Goal: Information Seeking & Learning: Learn about a topic

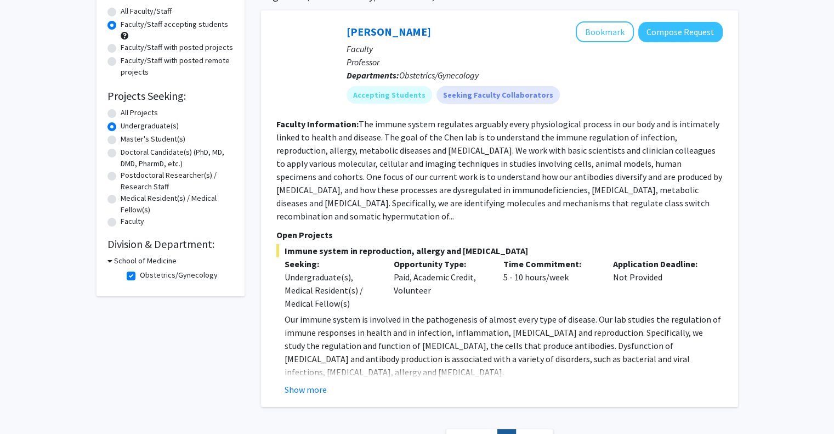
scroll to position [101, 0]
click at [140, 276] on label "Obstetrics/Gynecology" at bounding box center [179, 275] width 78 height 12
click at [140, 276] on input "Obstetrics/Gynecology" at bounding box center [143, 272] width 7 height 7
checkbox input "false"
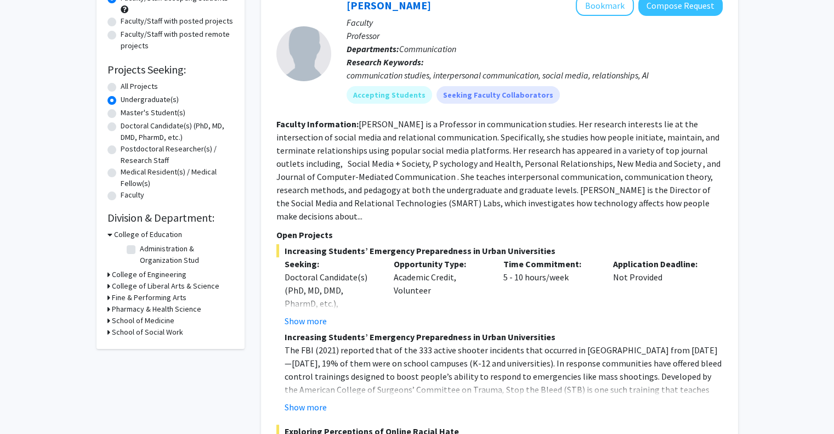
scroll to position [165, 0]
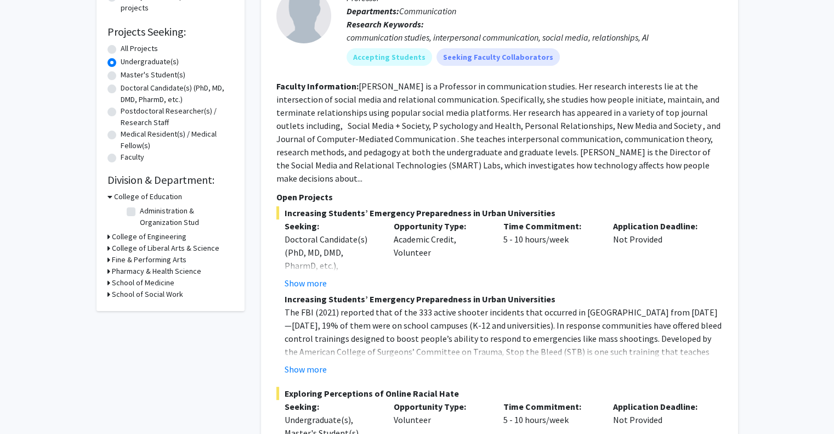
click at [121, 237] on h3 "College of Engineering" at bounding box center [149, 237] width 75 height 12
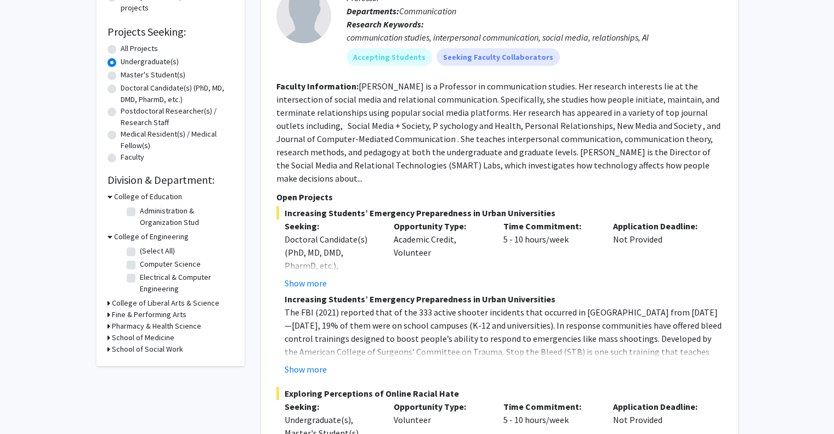
click at [140, 251] on label "(Select All)" at bounding box center [157, 251] width 35 height 12
click at [140, 251] on input "(Select All)" at bounding box center [143, 248] width 7 height 7
checkbox input "true"
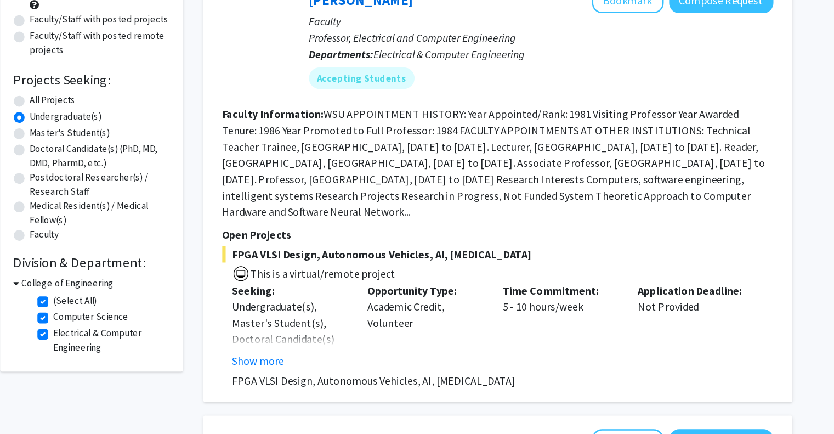
scroll to position [81, 0]
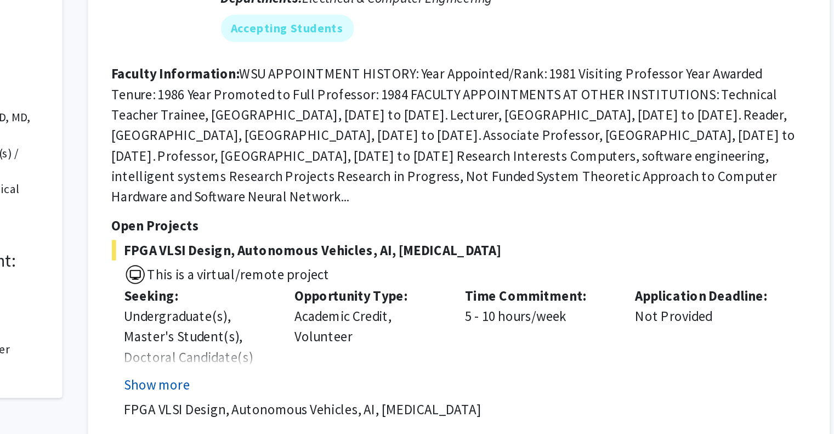
click at [317, 342] on button "Show more" at bounding box center [306, 343] width 42 height 13
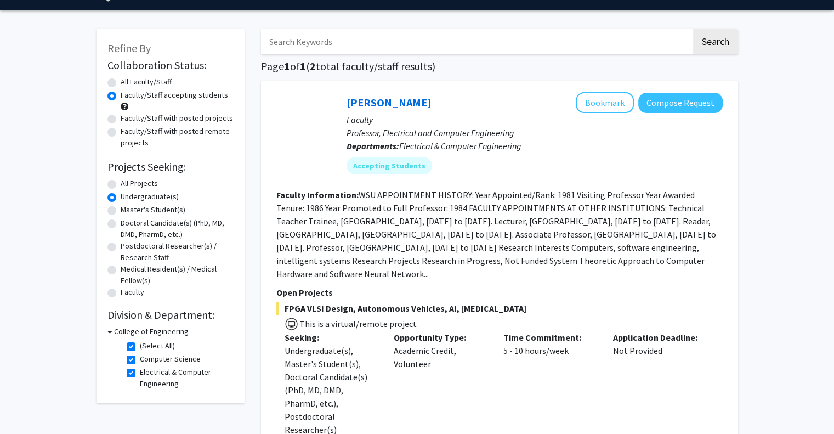
scroll to position [29, 0]
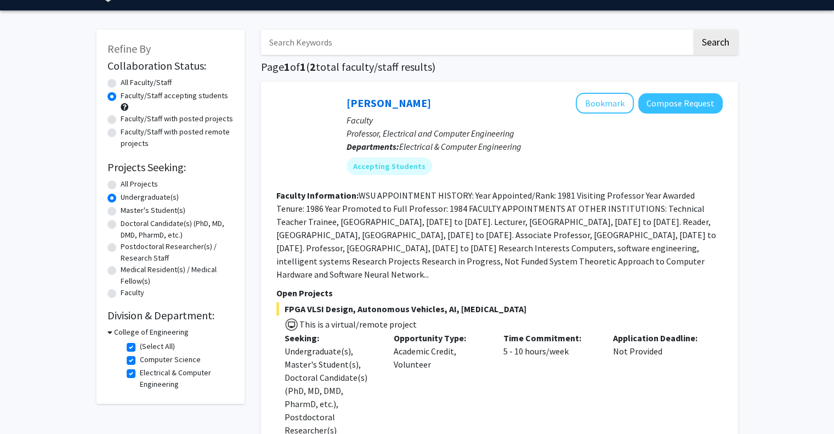
click at [604, 359] on div "Time Commitment: 5 - 10 hours/week" at bounding box center [550, 412] width 110 height 162
click at [211, 118] on label "Faculty/Staff with posted projects" at bounding box center [177, 119] width 112 height 12
click at [128, 118] on input "Faculty/Staff with posted projects" at bounding box center [124, 116] width 7 height 7
radio input "true"
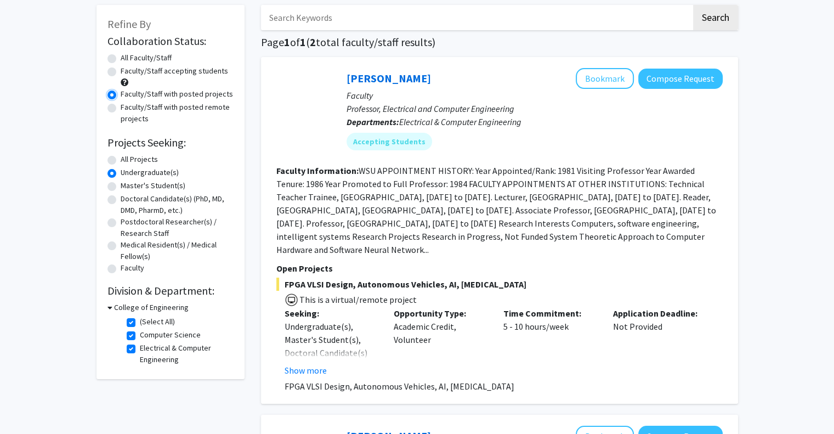
scroll to position [53, 0]
click at [178, 107] on label "Faculty/Staff with posted remote projects" at bounding box center [177, 113] width 113 height 23
click at [128, 107] on input "Faculty/Staff with posted remote projects" at bounding box center [124, 105] width 7 height 7
radio input "true"
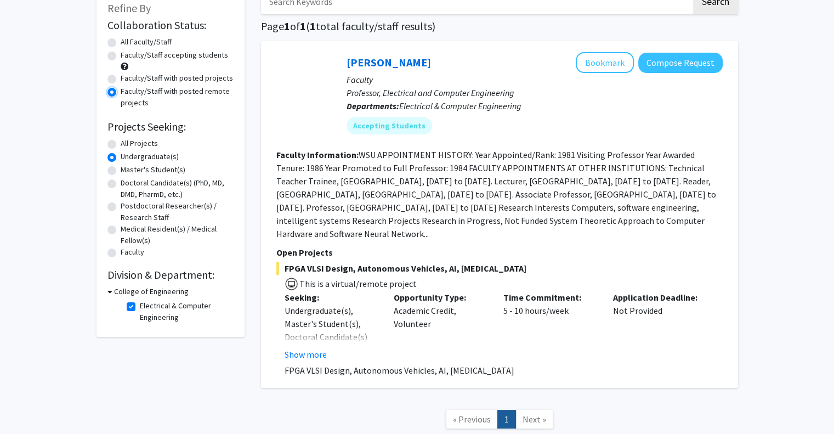
scroll to position [71, 0]
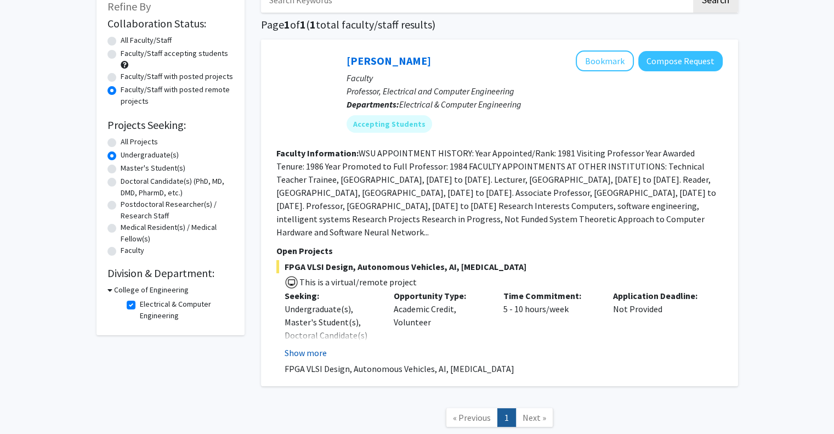
click at [318, 352] on button "Show more" at bounding box center [306, 352] width 42 height 13
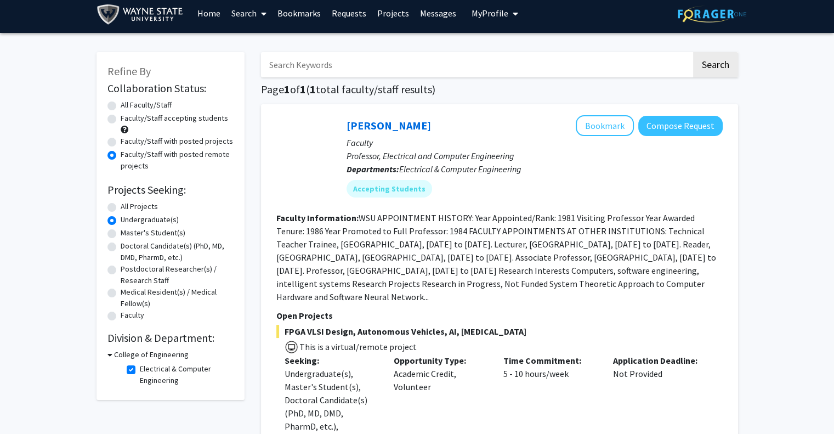
scroll to position [0, 0]
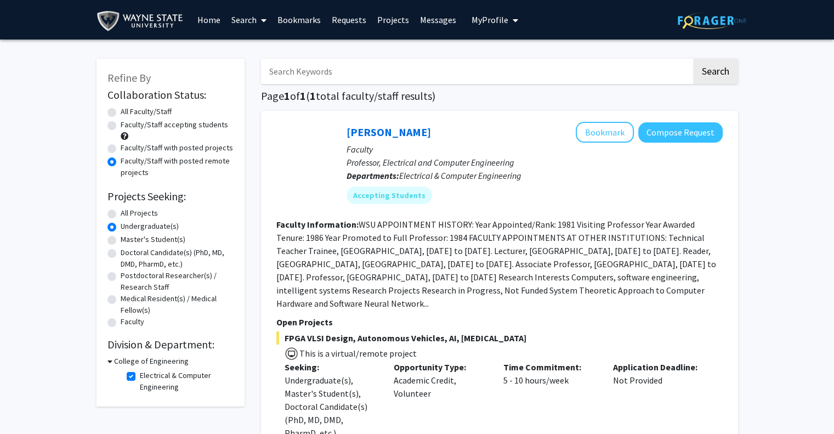
click at [121, 216] on label "All Projects" at bounding box center [139, 213] width 37 height 12
click at [121, 214] on input "All Projects" at bounding box center [124, 210] width 7 height 7
radio input "true"
click at [121, 109] on label "All Faculty/Staff" at bounding box center [146, 112] width 51 height 12
click at [121, 109] on input "All Faculty/Staff" at bounding box center [124, 109] width 7 height 7
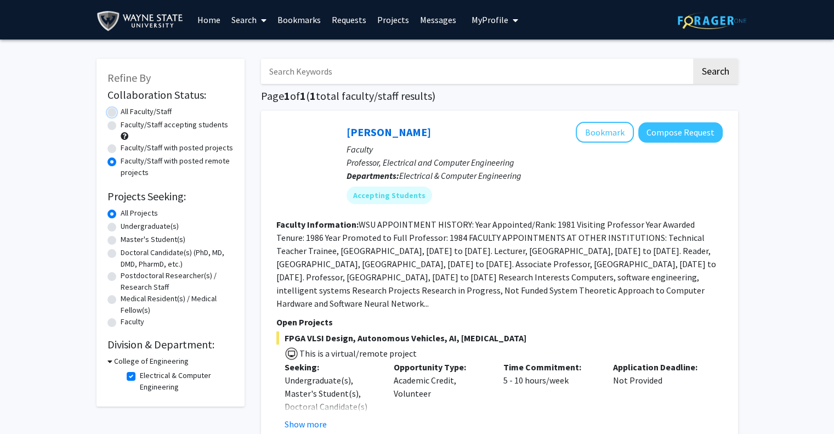
radio input "true"
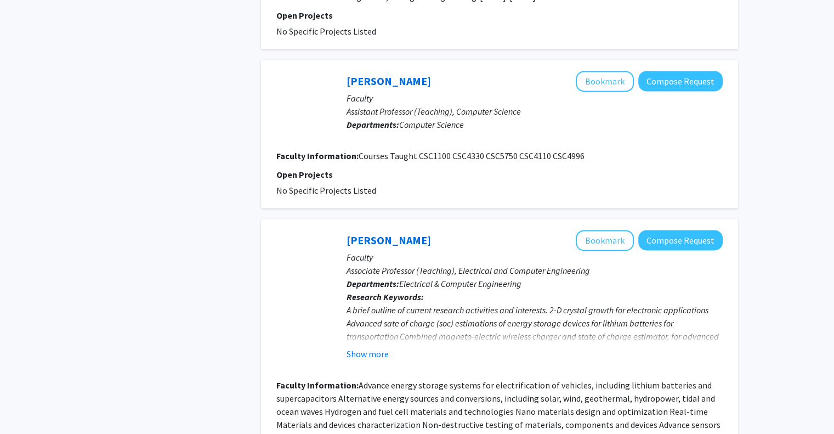
scroll to position [1598, 0]
click at [362, 347] on button "Show more" at bounding box center [368, 353] width 42 height 13
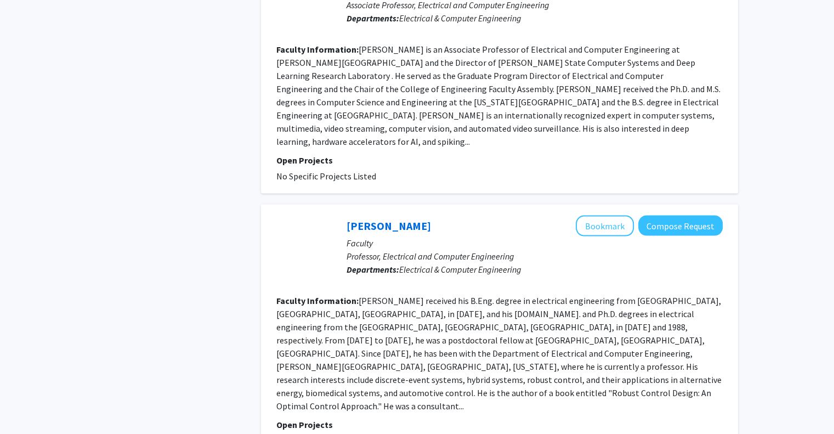
scroll to position [2299, 0]
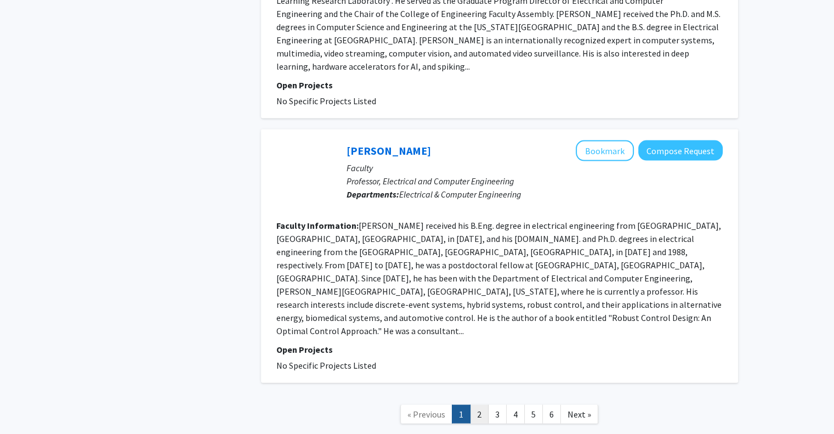
click at [475, 405] on link "2" at bounding box center [479, 414] width 19 height 19
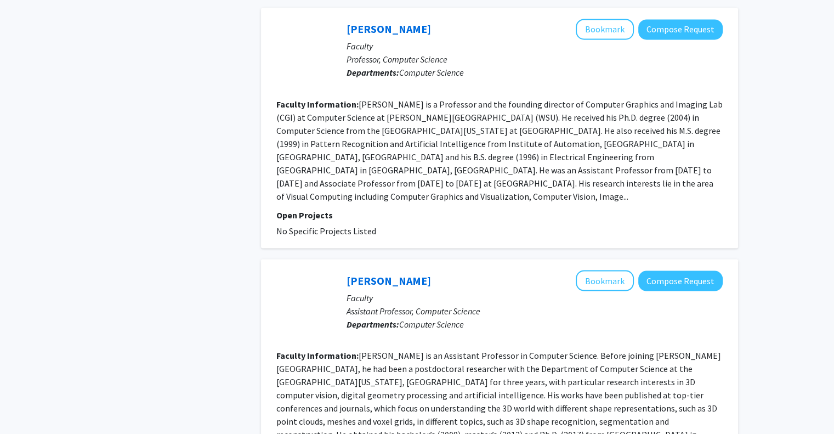
scroll to position [2076, 0]
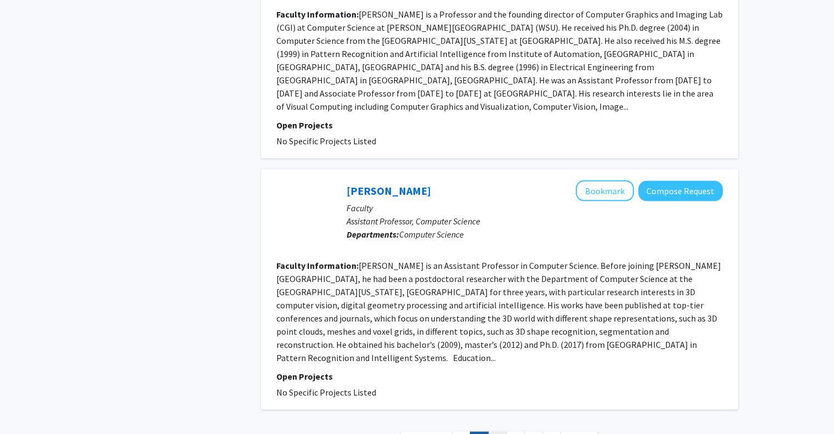
click at [496, 431] on link "3" at bounding box center [497, 440] width 19 height 19
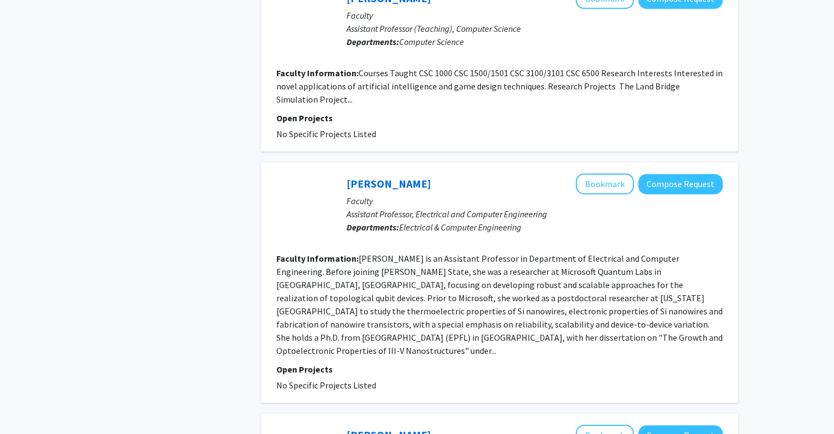
scroll to position [637, 0]
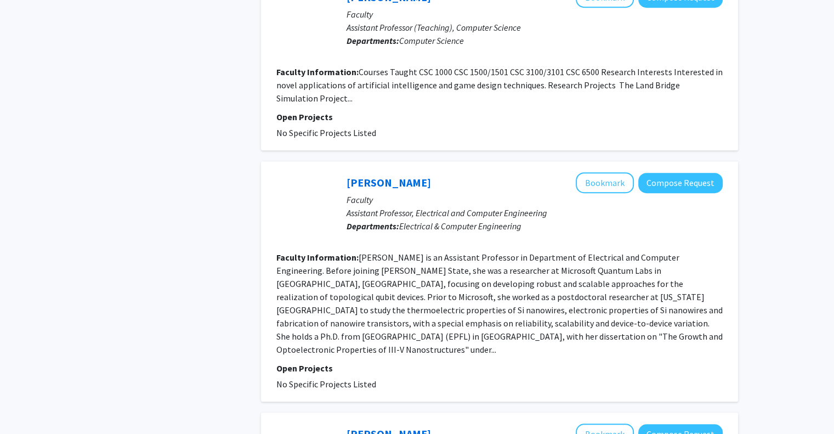
click at [496, 377] on fg-project-list "No Specific Projects Listed" at bounding box center [499, 383] width 446 height 13
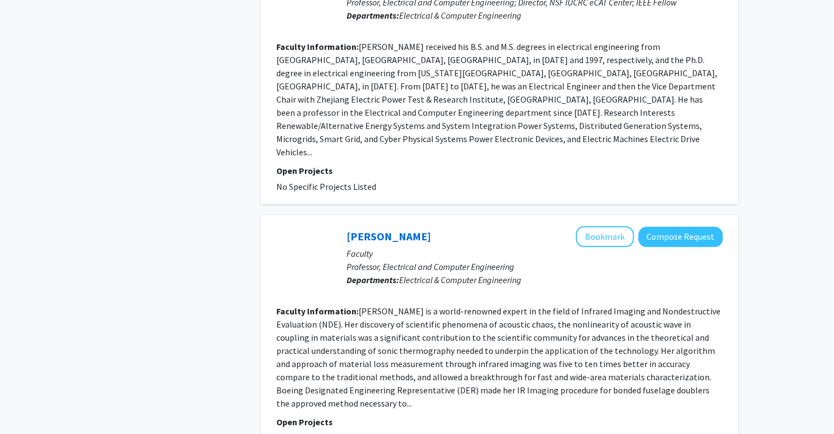
scroll to position [1108, 0]
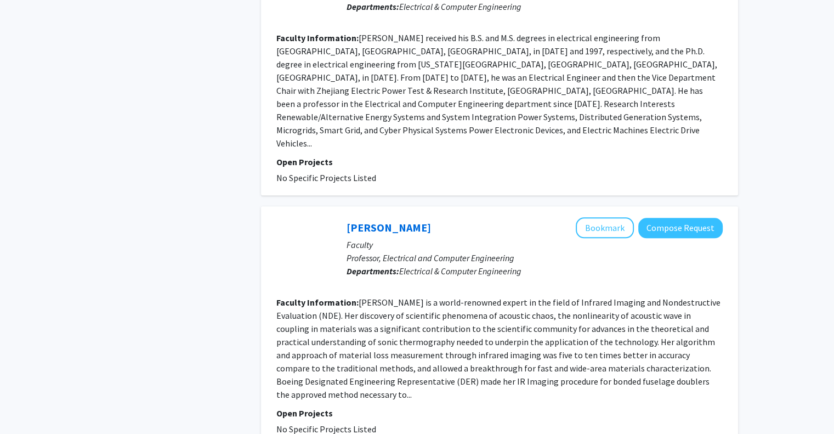
drag, startPoint x: 496, startPoint y: 348, endPoint x: 491, endPoint y: 304, distance: 44.2
click at [491, 304] on fg-search-faculty "[PERSON_NAME] Bookmark Compose Request Faculty Professor, Electrical and Comput…" at bounding box center [499, 326] width 446 height 218
click at [491, 304] on fg-read-more "[PERSON_NAME] is a world-renowned expert in the field of Infrared Imaging and N…" at bounding box center [498, 348] width 444 height 103
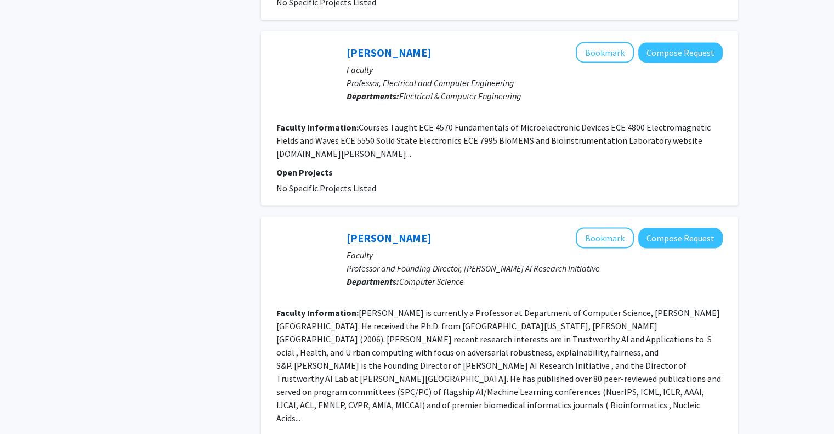
scroll to position [2058, 0]
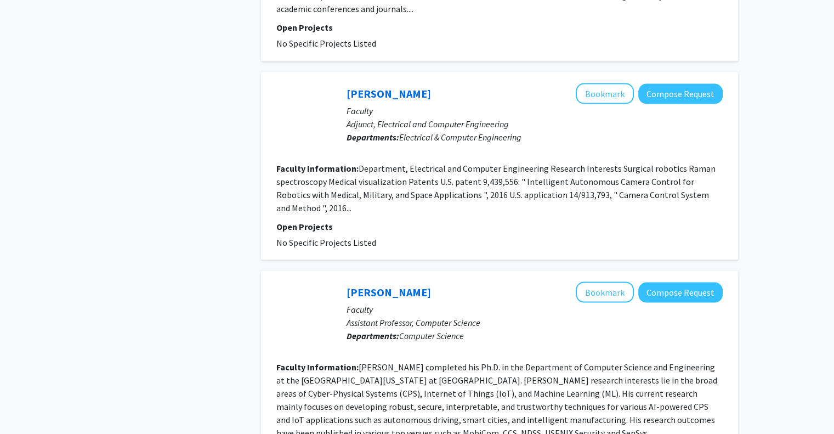
scroll to position [2058, 0]
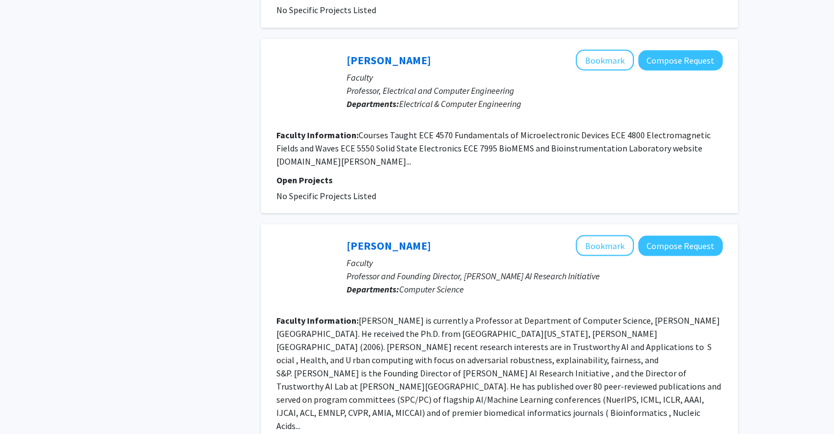
scroll to position [2058, 0]
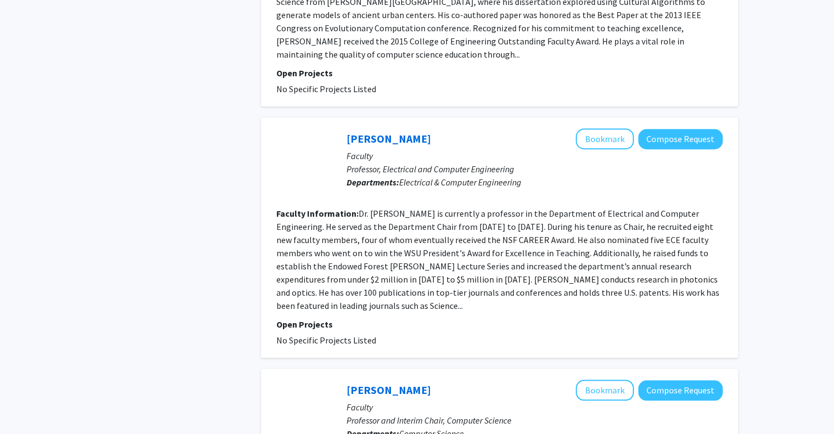
scroll to position [959, 0]
click at [509, 414] on p "Professor and Interim Chair, Computer Science" at bounding box center [535, 420] width 376 height 13
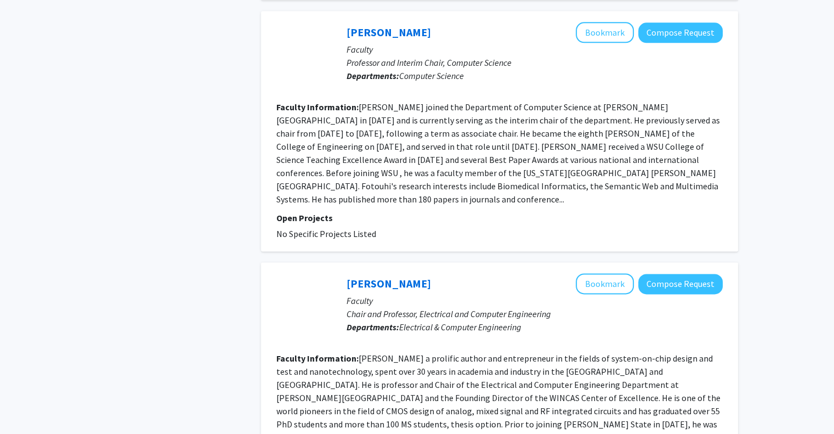
scroll to position [1318, 0]
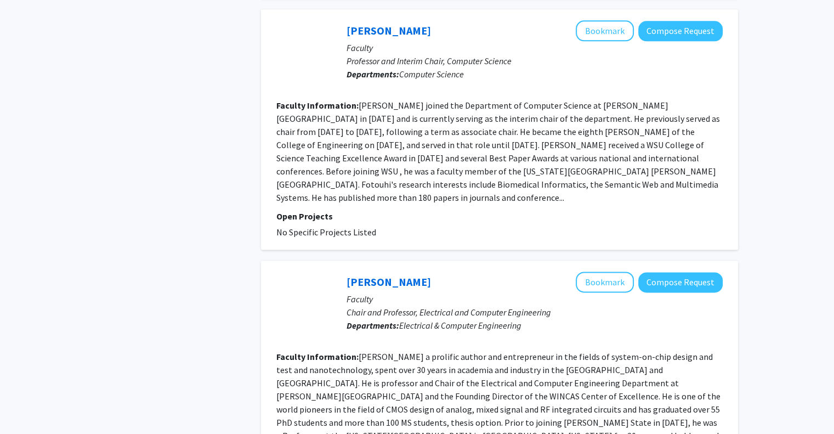
click at [509, 350] on section "Faculty Information: [PERSON_NAME] a prolific author and entrepreneur in the fi…" at bounding box center [499, 409] width 446 height 118
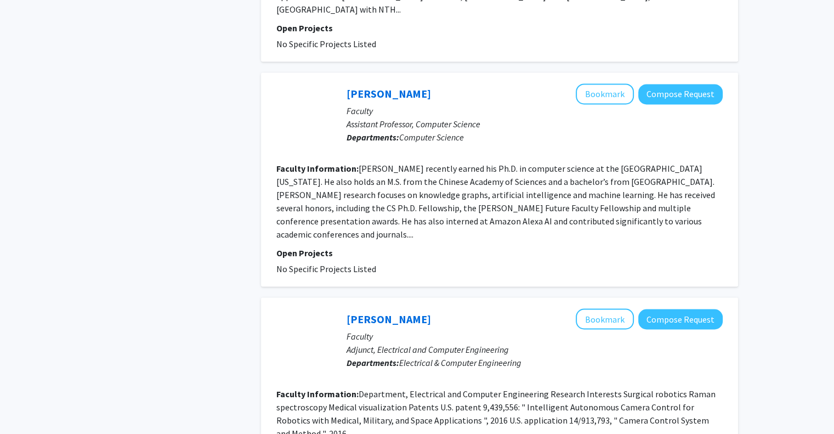
scroll to position [1772, 0]
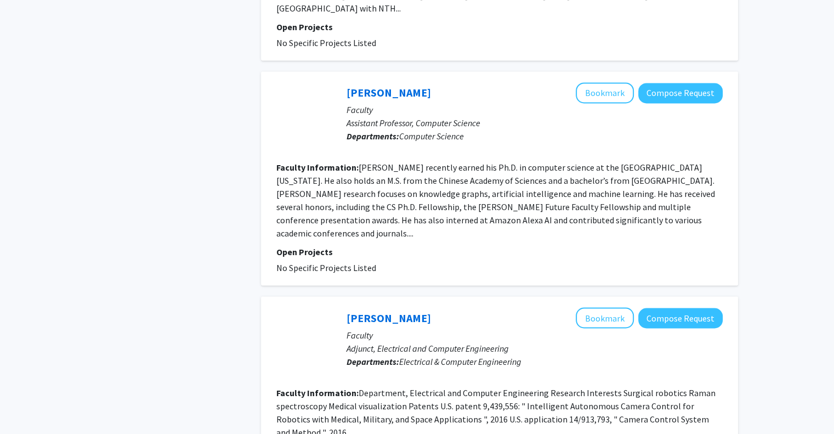
click at [549, 307] on fg-search-faculty "[PERSON_NAME] Bookmark Compose Request Faculty Adjunct, Electrical and Computer…" at bounding box center [499, 390] width 446 height 166
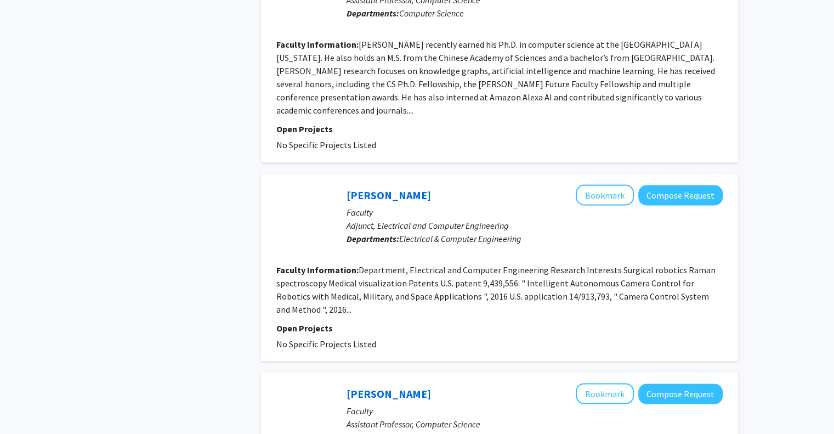
scroll to position [2058, 0]
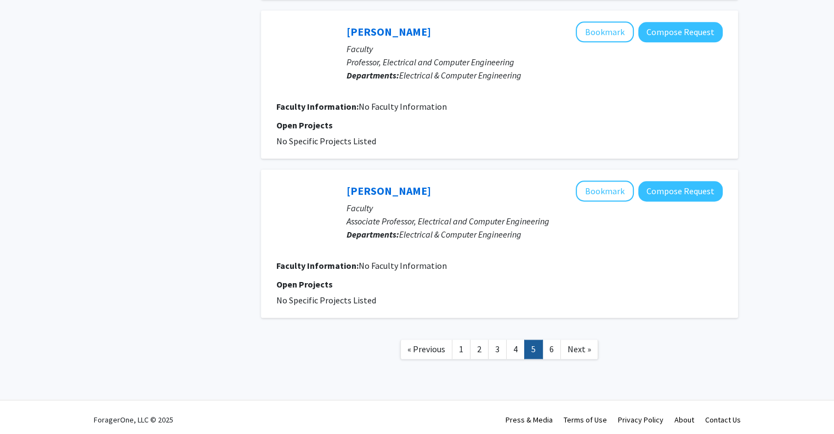
scroll to position [1373, 0]
click at [555, 350] on link "6" at bounding box center [551, 348] width 19 height 19
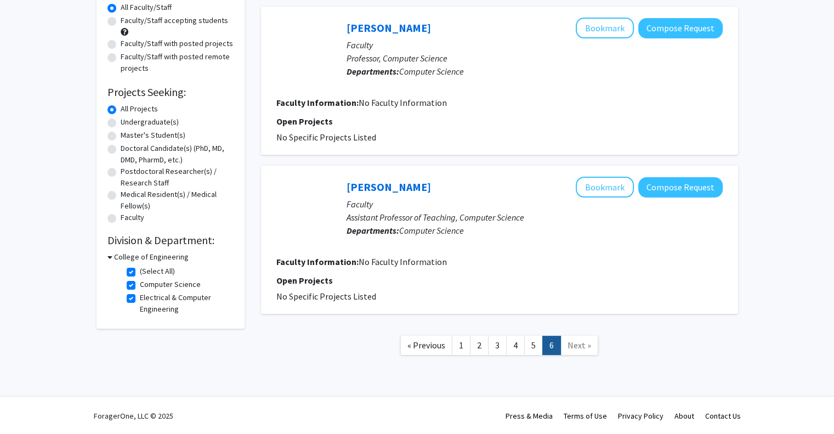
scroll to position [82, 0]
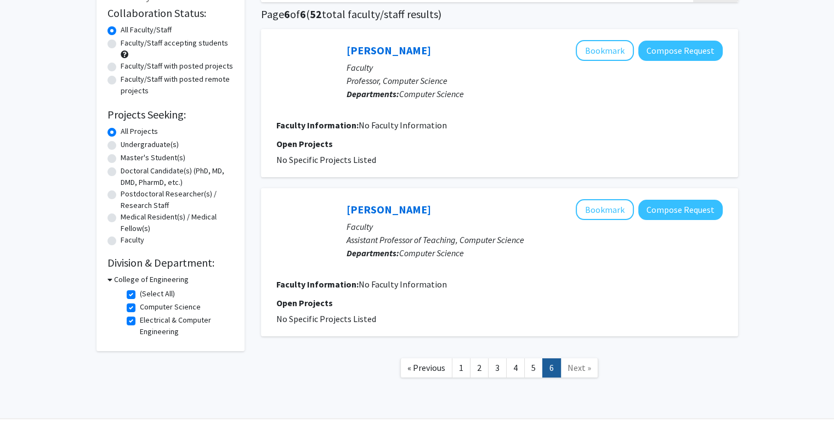
click at [811, 400] on div "Refine By Collaboration Status: Collaboration Status All Faculty/Staff Collabor…" at bounding box center [417, 191] width 834 height 467
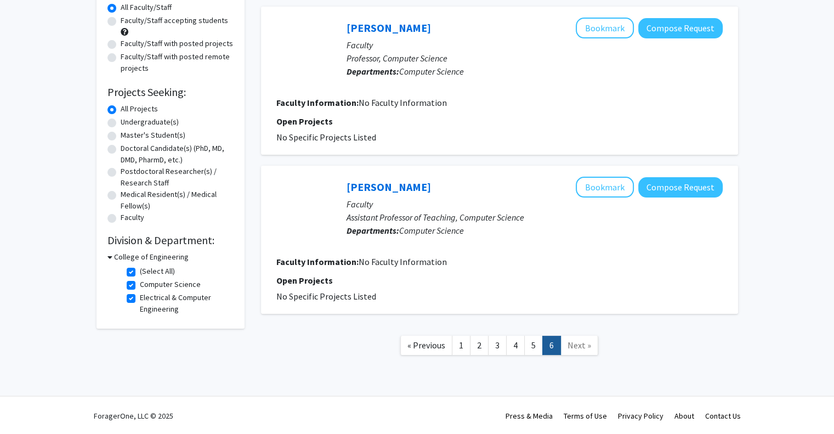
scroll to position [0, 0]
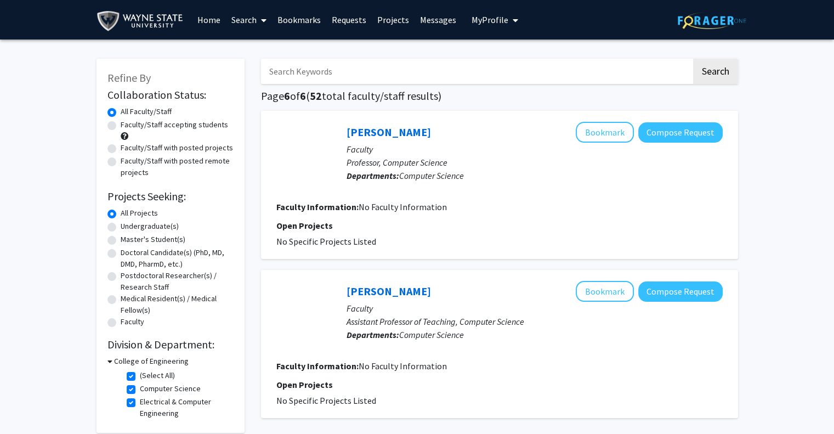
click at [152, 231] on label "Undergraduate(s)" at bounding box center [150, 226] width 58 height 12
click at [128, 228] on input "Undergraduate(s)" at bounding box center [124, 223] width 7 height 7
radio input "true"
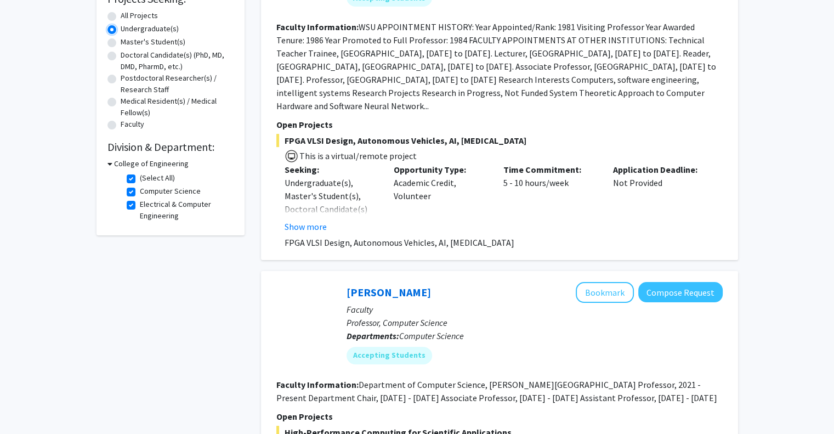
scroll to position [446, 0]
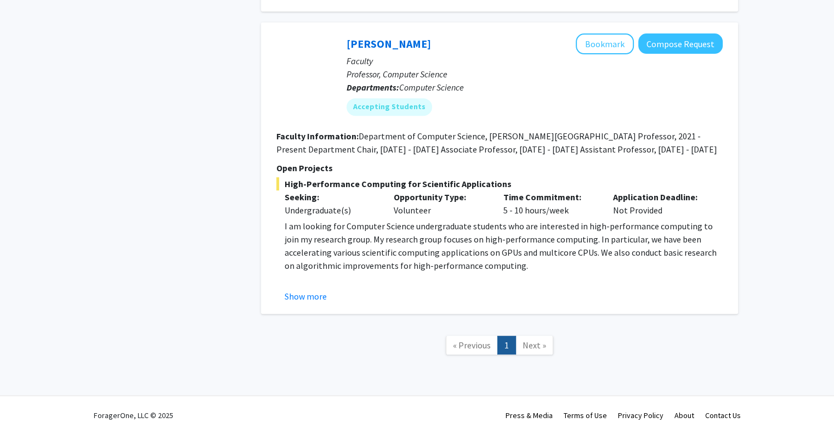
click at [487, 198] on div "Opportunity Type: Volunteer" at bounding box center [441, 203] width 110 height 26
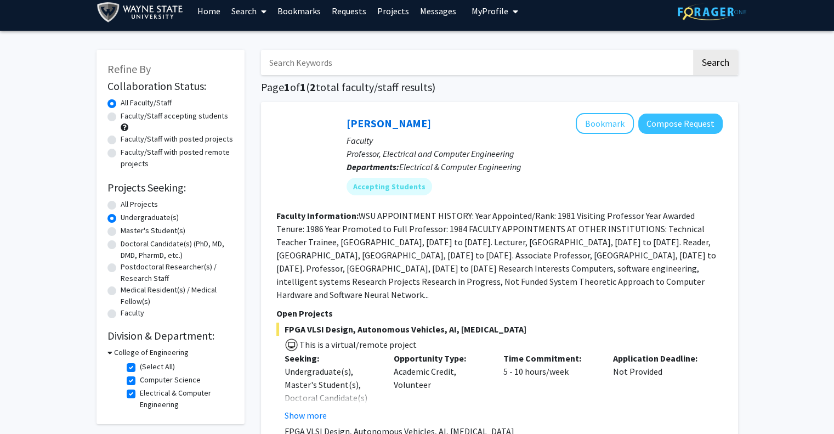
scroll to position [0, 0]
